Goal: Find specific page/section: Find specific page/section

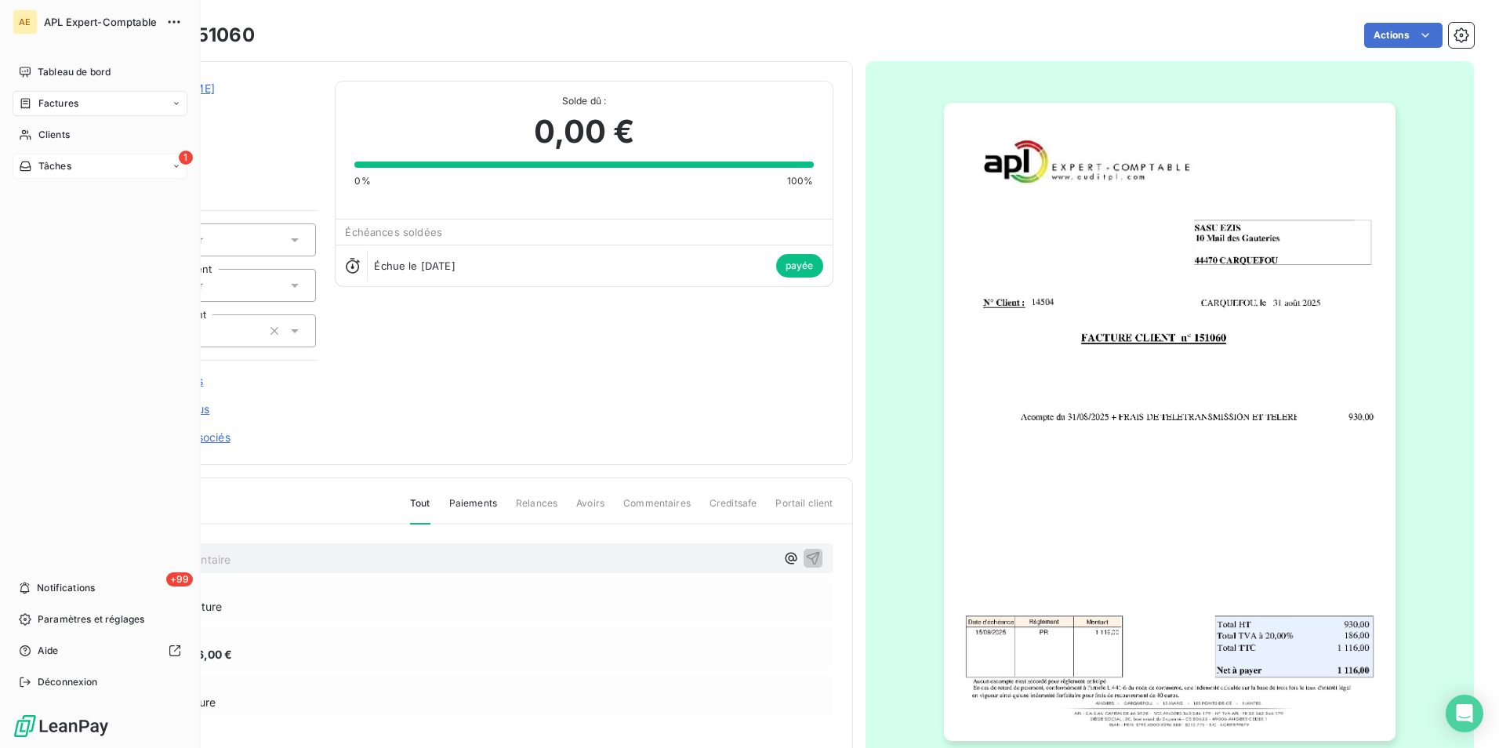
click at [42, 169] on span "Tâches" at bounding box center [54, 166] width 33 height 14
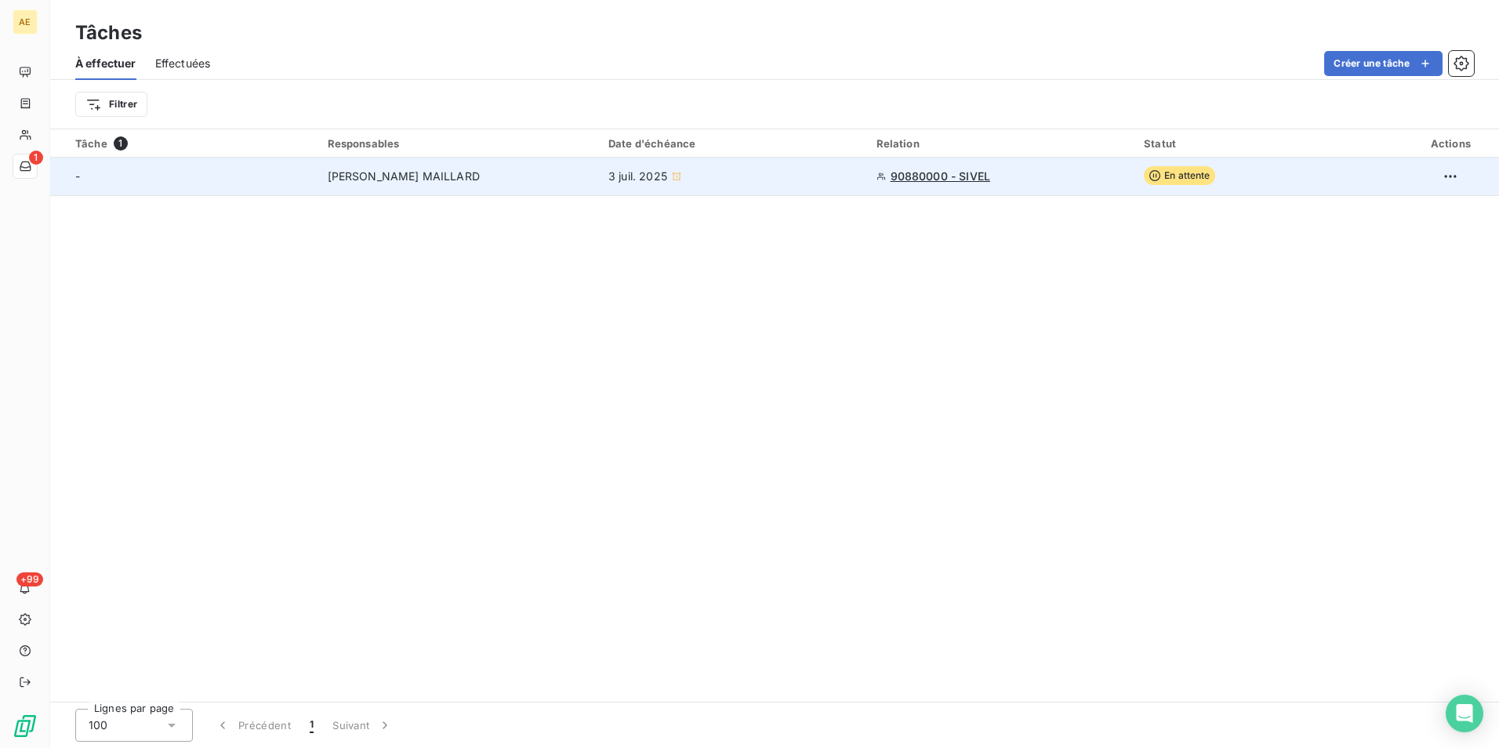
click at [407, 176] on span "[PERSON_NAME] MAILLARD" at bounding box center [404, 177] width 152 height 16
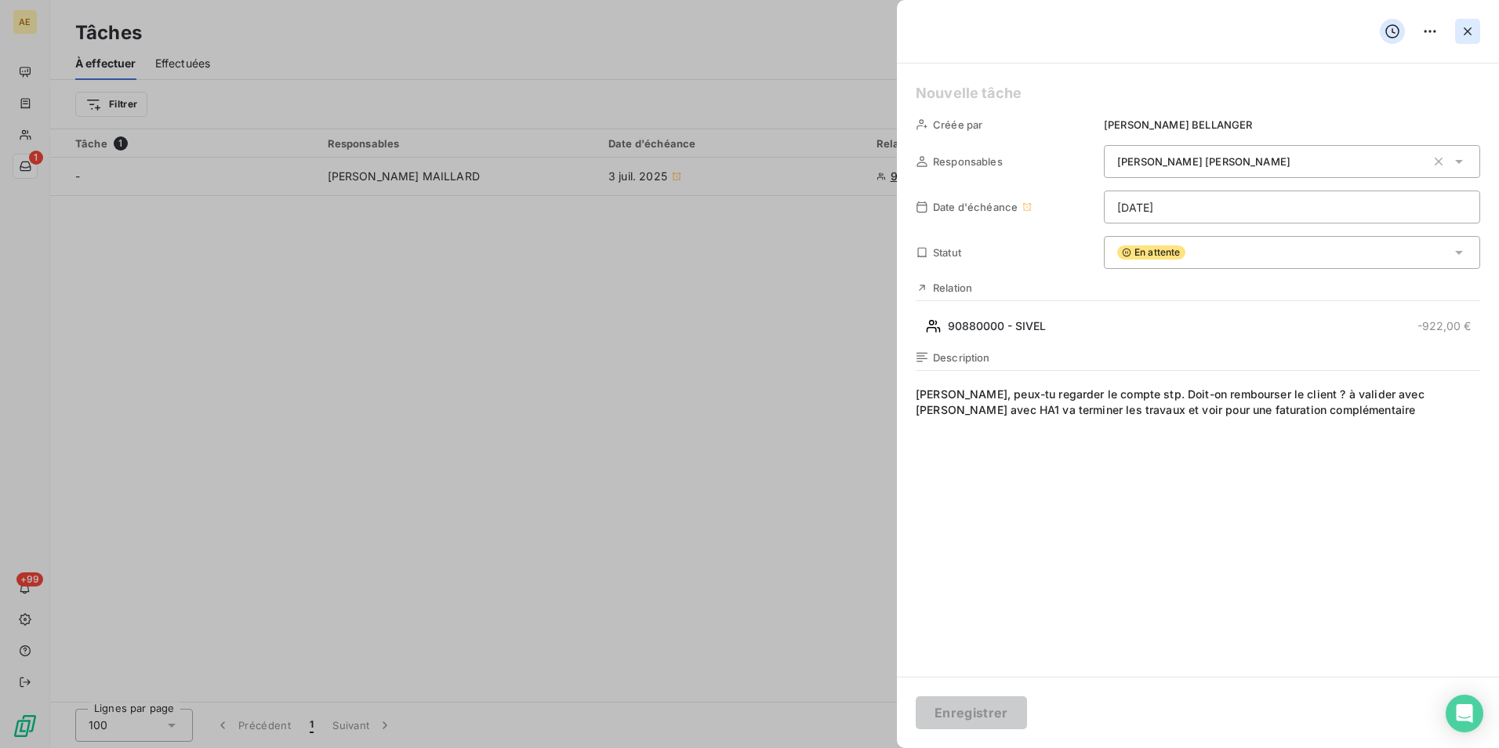
click at [1466, 26] on icon "button" at bounding box center [1467, 32] width 16 height 16
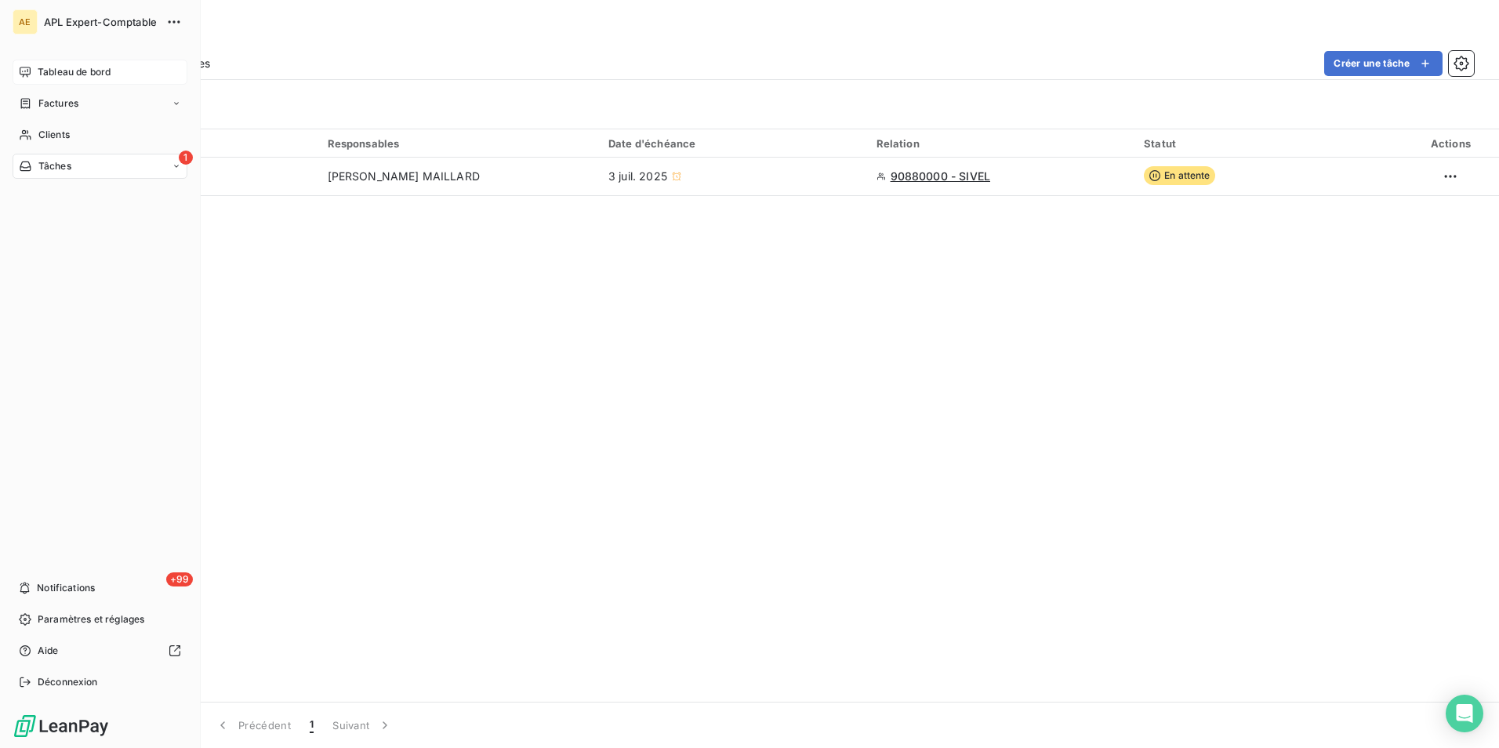
click at [58, 69] on span "Tableau de bord" at bounding box center [74, 72] width 73 height 14
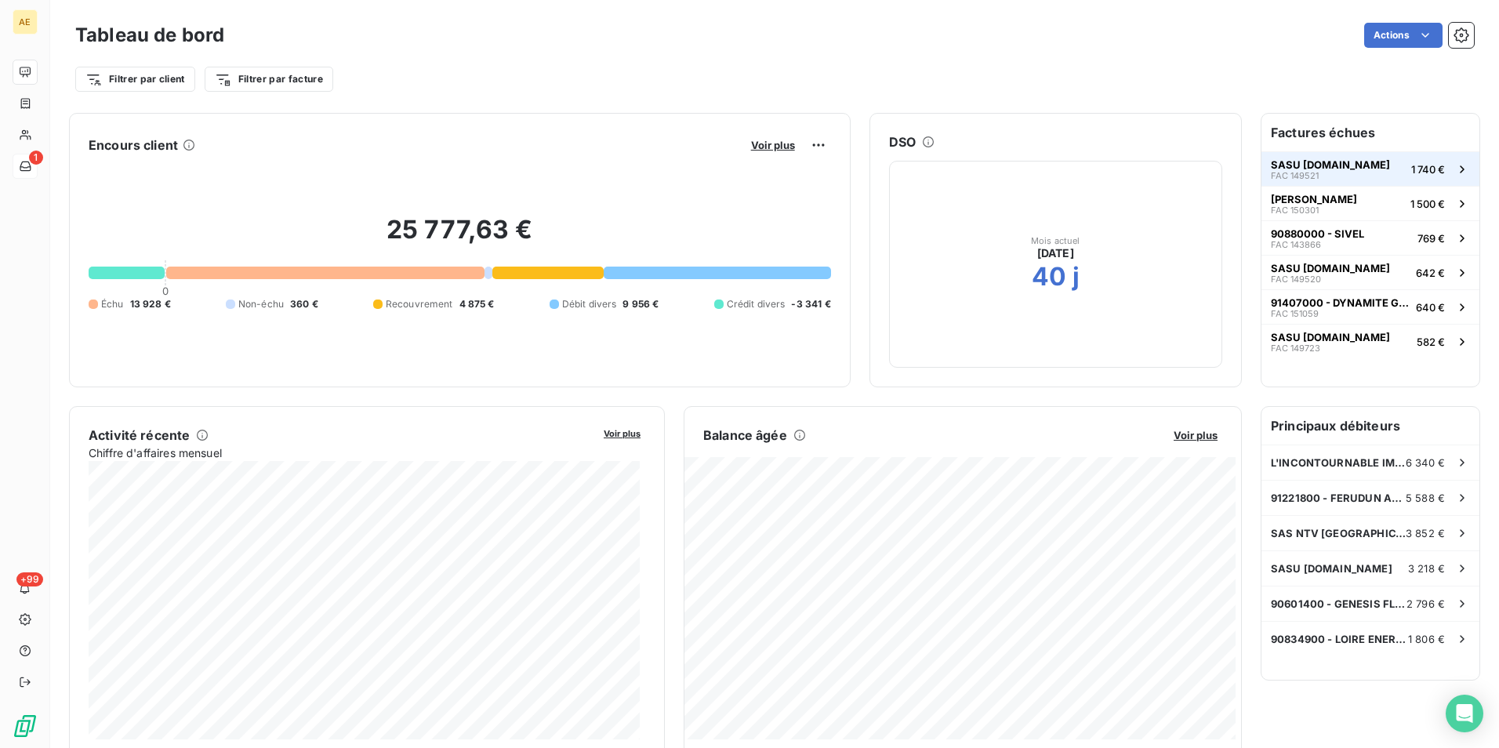
click at [1368, 172] on button "SASU [DOMAIN_NAME] FAC 149521 1 740 €" at bounding box center [1370, 168] width 218 height 34
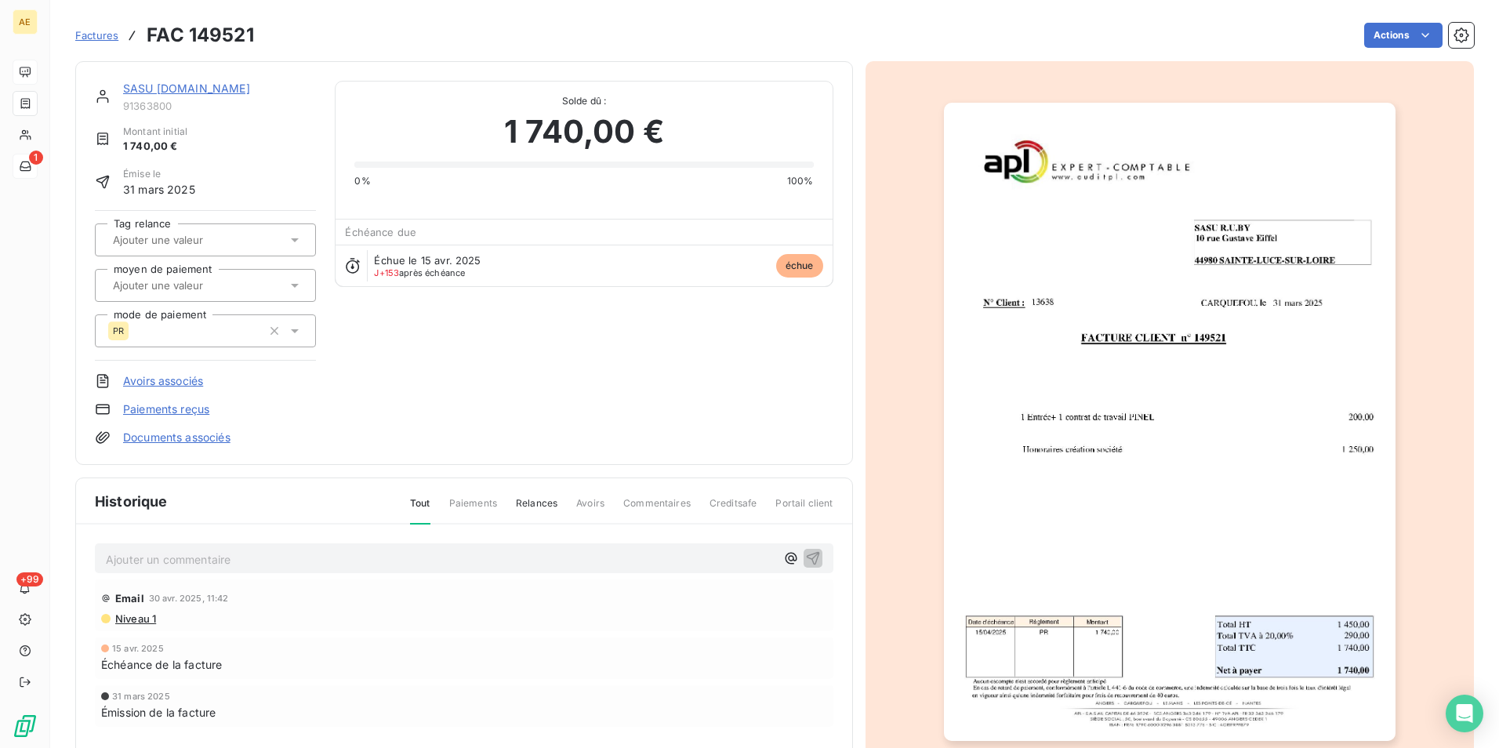
click at [152, 82] on link "SASU [DOMAIN_NAME]" at bounding box center [186, 88] width 127 height 13
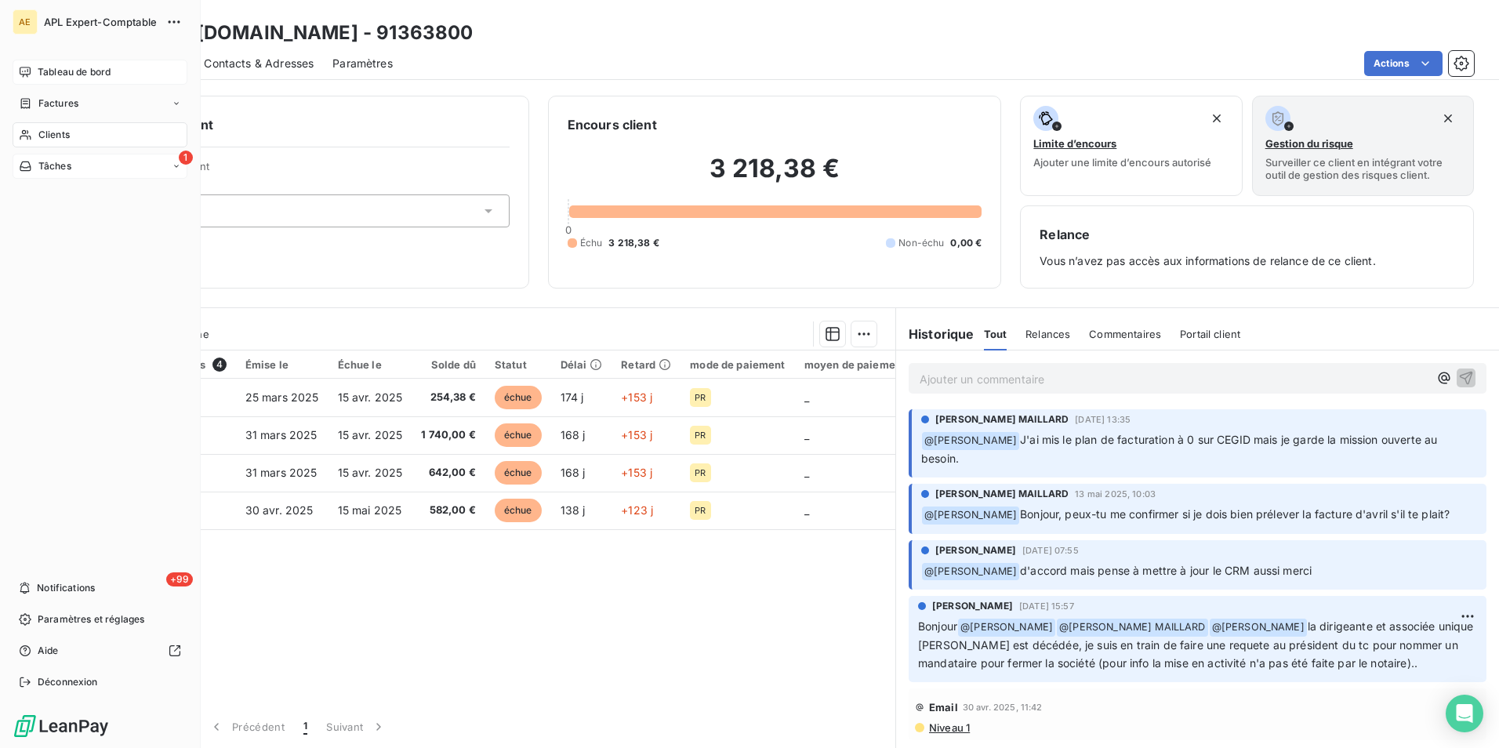
click at [35, 162] on div "Tâches" at bounding box center [45, 166] width 53 height 14
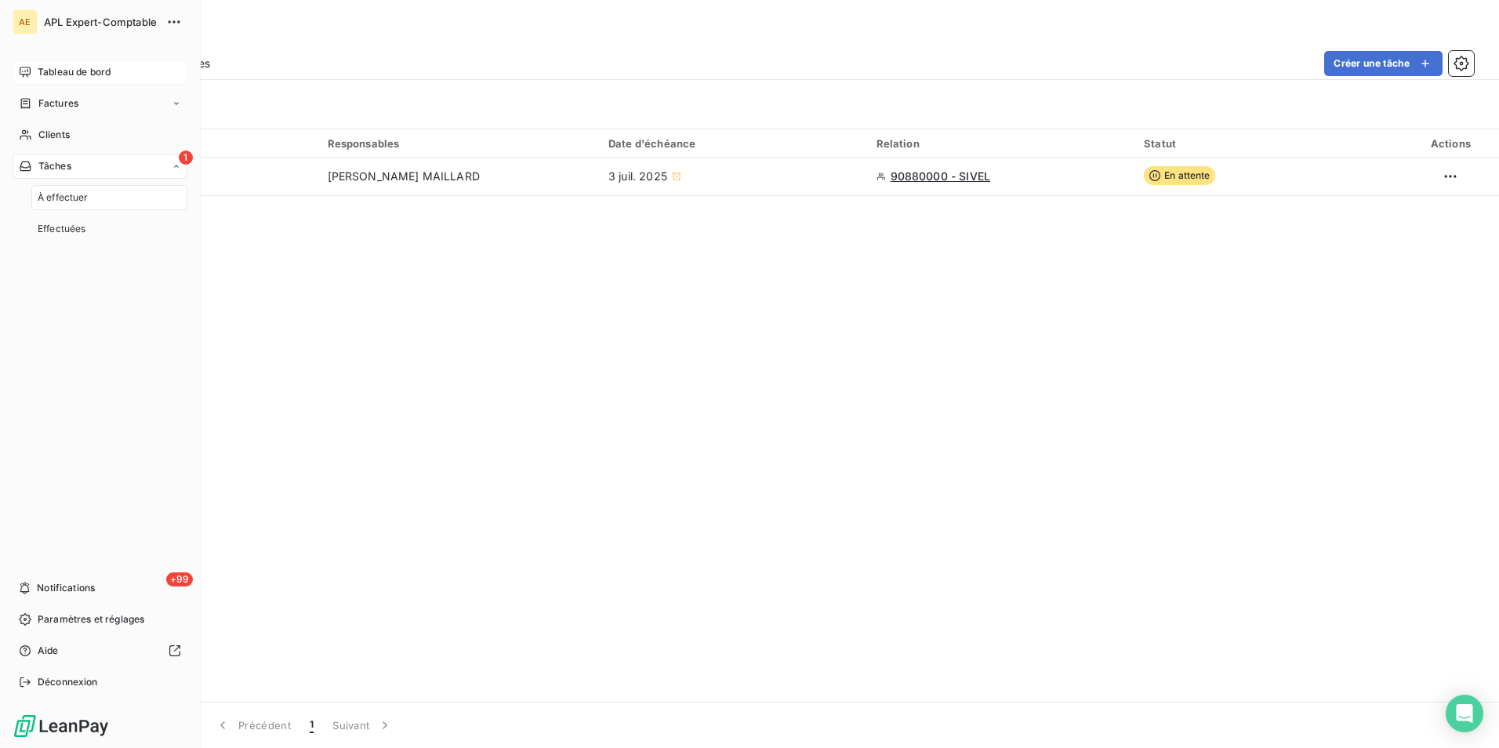
click at [41, 68] on span "Tableau de bord" at bounding box center [74, 72] width 73 height 14
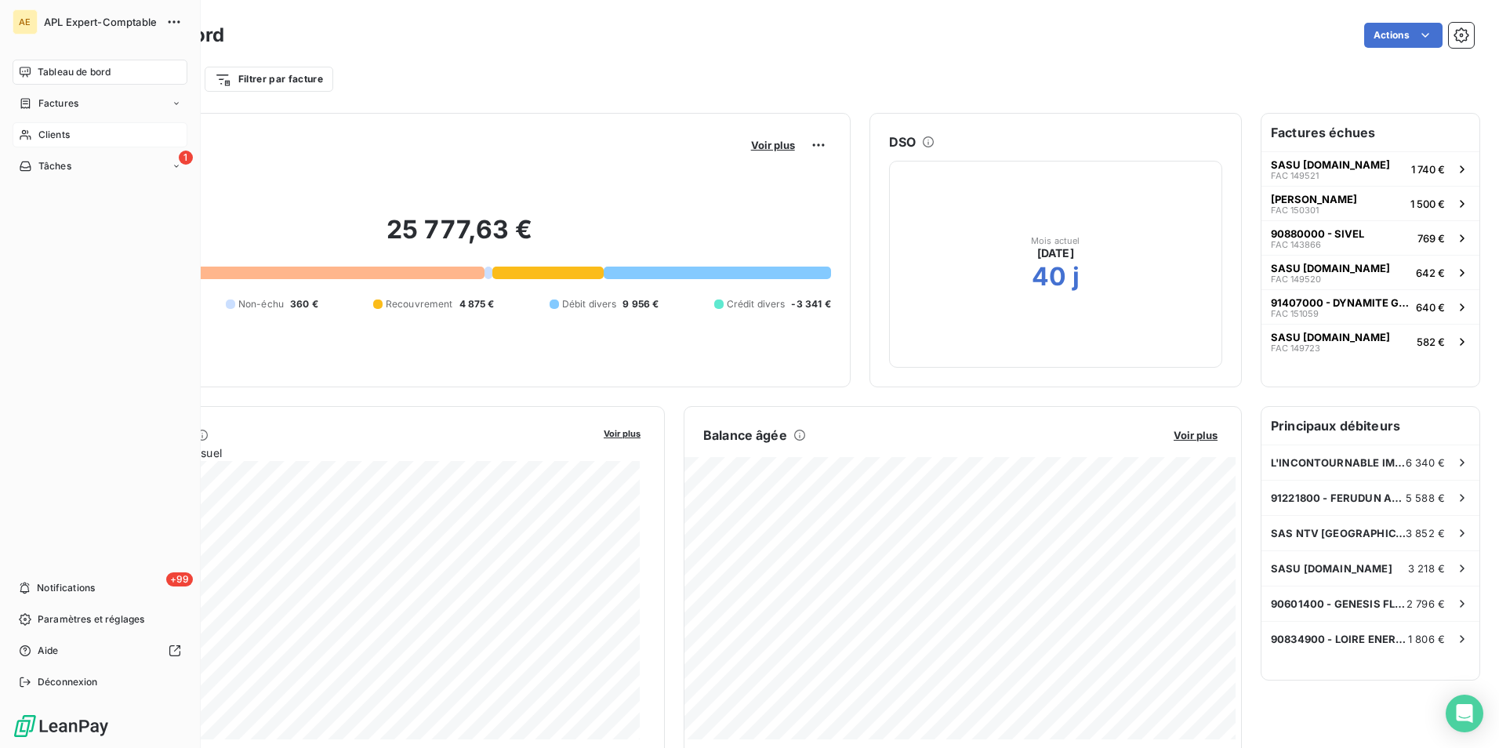
click at [66, 136] on span "Clients" at bounding box center [53, 135] width 31 height 14
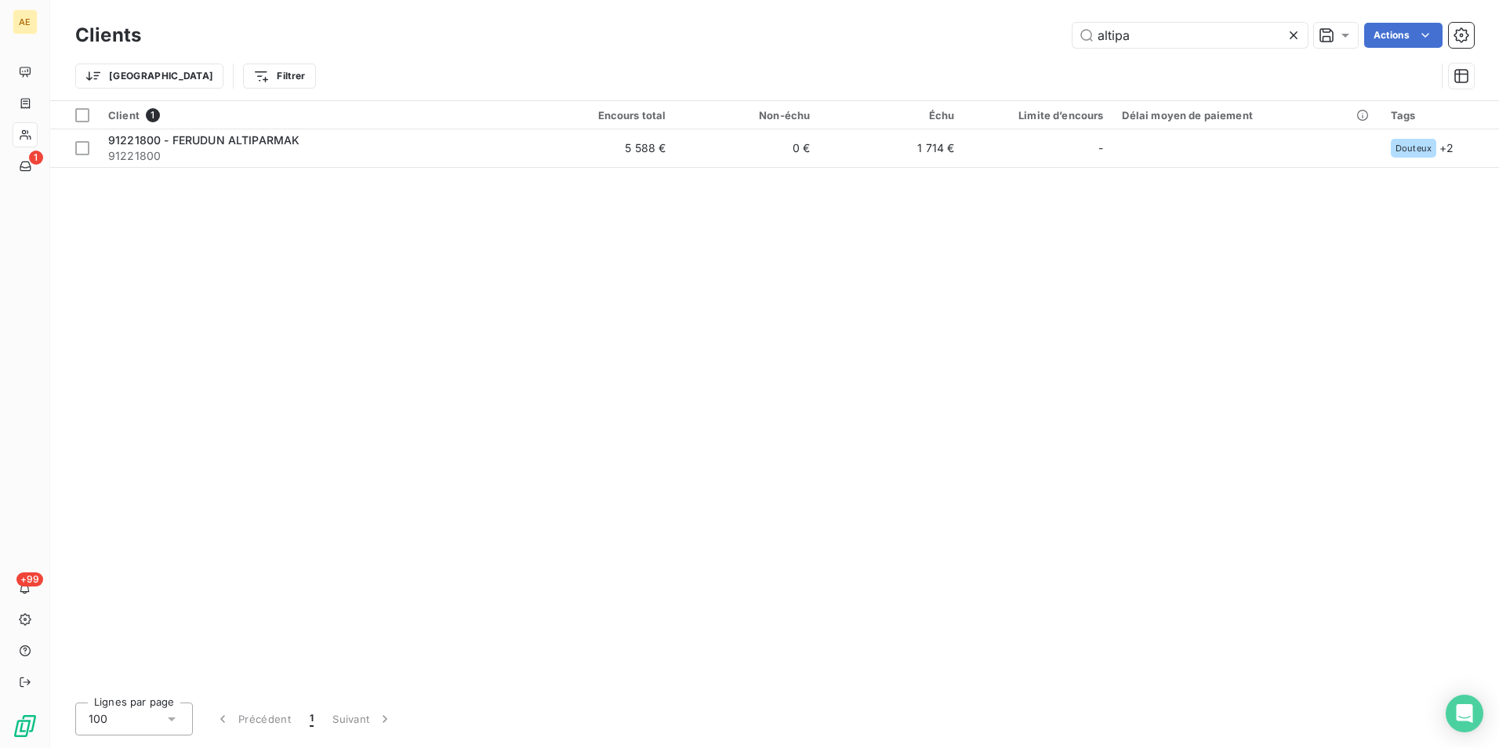
drag, startPoint x: 1147, startPoint y: 37, endPoint x: 1057, endPoint y: 66, distance: 94.7
click at [1057, 66] on div "Clients altipa Actions Trier Filtrer" at bounding box center [774, 60] width 1398 height 82
type input "ntv"
